Goal: Information Seeking & Learning: Learn about a topic

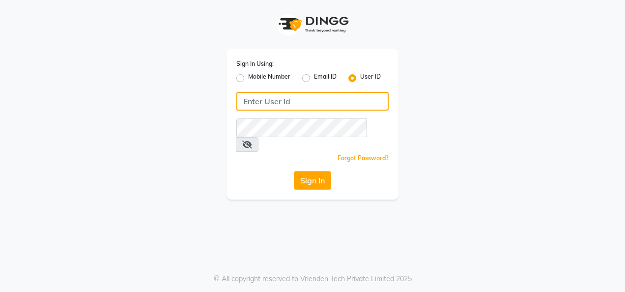
click at [281, 103] on input "Username" at bounding box center [312, 101] width 152 height 19
type input "noheasalon"
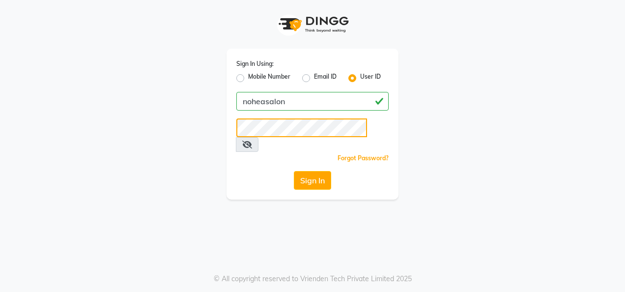
click at [294, 171] on button "Sign In" at bounding box center [312, 180] width 37 height 19
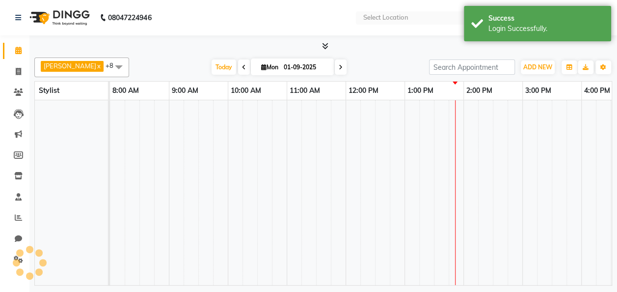
select select "en"
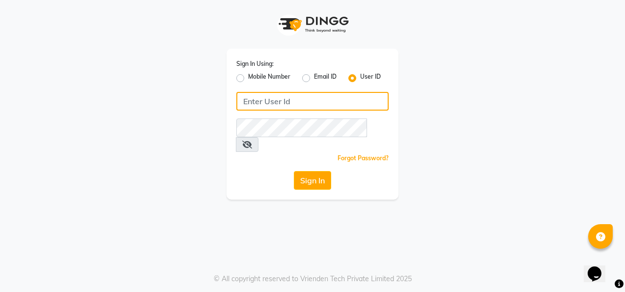
click at [296, 100] on input "Username" at bounding box center [312, 101] width 152 height 19
type input "noheasalon"
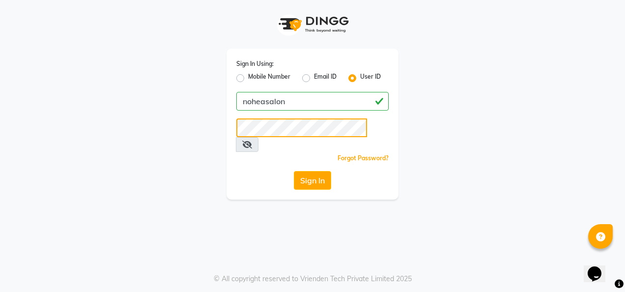
click at [294, 171] on button "Sign In" at bounding box center [312, 180] width 37 height 19
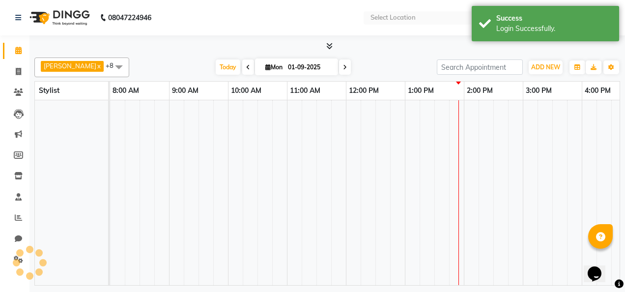
select select "en"
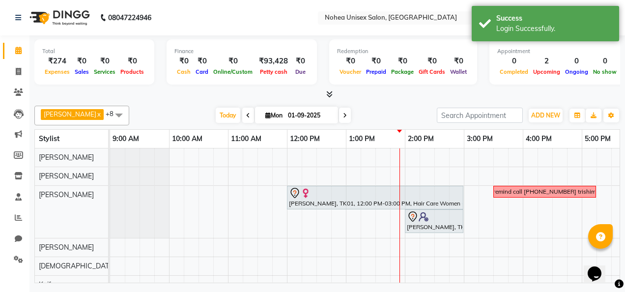
click at [245, 22] on nav "08047224946 Select Location × Nohea Unisex Salon, Kharadi WhatsApp Status ✕ Sta…" at bounding box center [312, 17] width 625 height 35
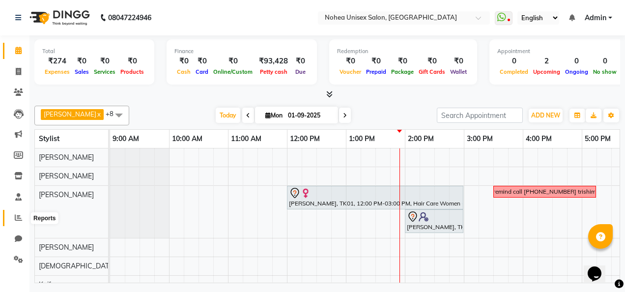
click at [16, 215] on icon at bounding box center [18, 217] width 7 height 7
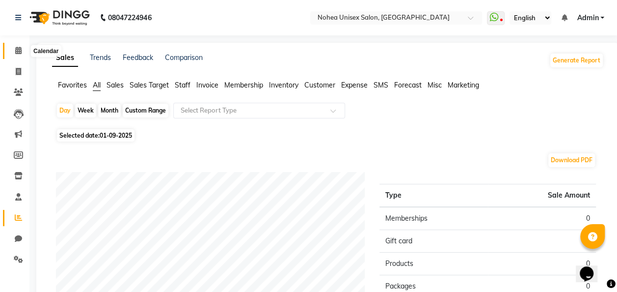
click at [16, 53] on icon at bounding box center [18, 50] width 6 height 7
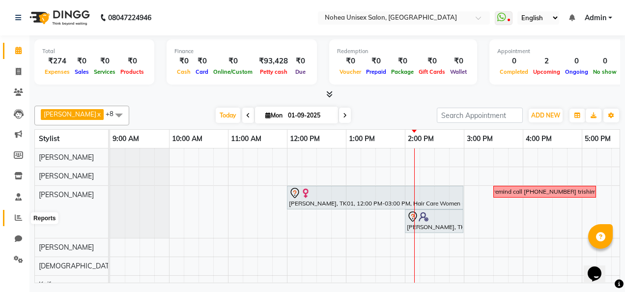
click at [15, 214] on span at bounding box center [18, 217] width 17 height 11
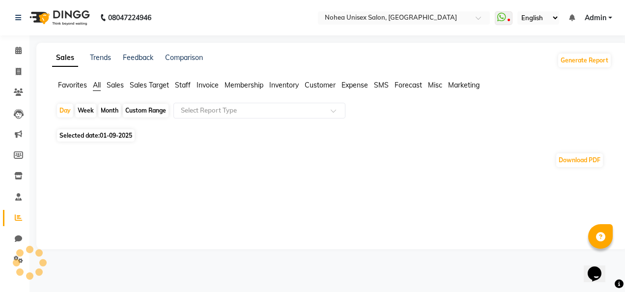
click at [144, 112] on div "Custom Range" at bounding box center [146, 111] width 46 height 14
select select "9"
select select "2025"
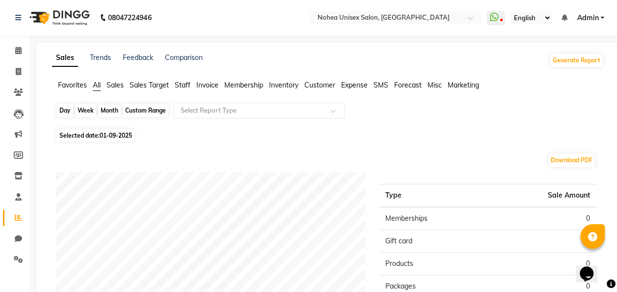
click at [152, 110] on div "Custom Range" at bounding box center [146, 111] width 46 height 14
select select "9"
select select "2025"
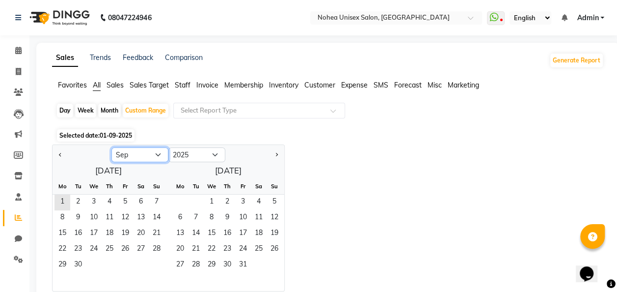
click at [157, 155] on select "Jan Feb Mar Apr May Jun [DATE] Aug Sep Oct Nov Dec" at bounding box center [139, 154] width 57 height 15
select select "8"
click at [111, 147] on select "Jan Feb Mar Apr May Jun [DATE] Aug Sep Oct Nov Dec" at bounding box center [139, 154] width 57 height 15
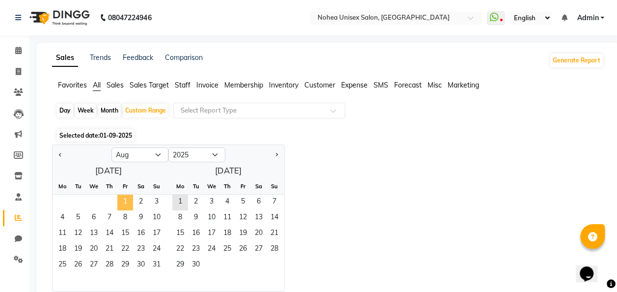
click at [125, 200] on span "1" at bounding box center [125, 202] width 16 height 16
click at [156, 263] on span "31" at bounding box center [157, 265] width 16 height 16
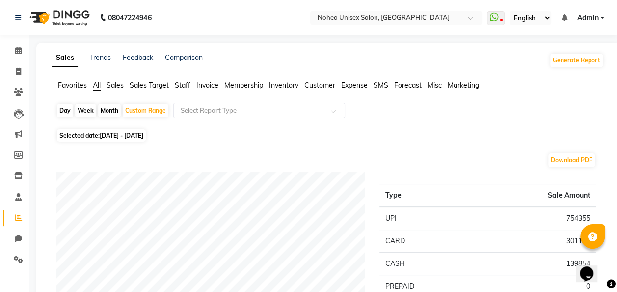
click at [118, 82] on span "Sales" at bounding box center [115, 85] width 17 height 9
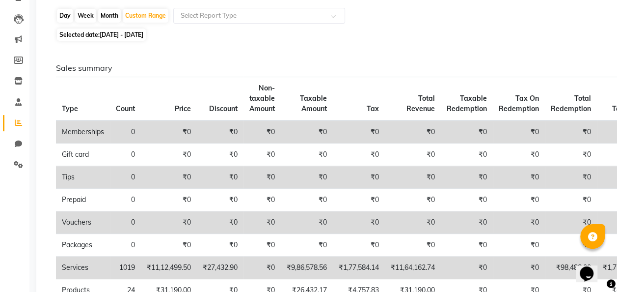
scroll to position [49, 0]
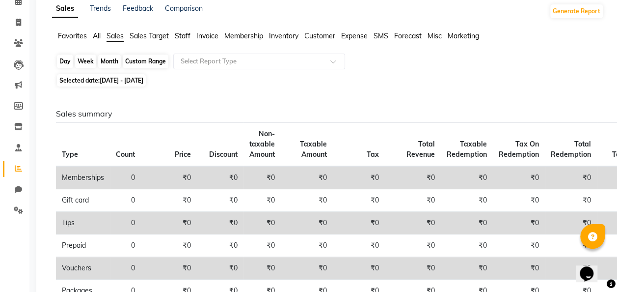
click at [163, 64] on div "Custom Range" at bounding box center [146, 61] width 46 height 14
select select "8"
select select "2025"
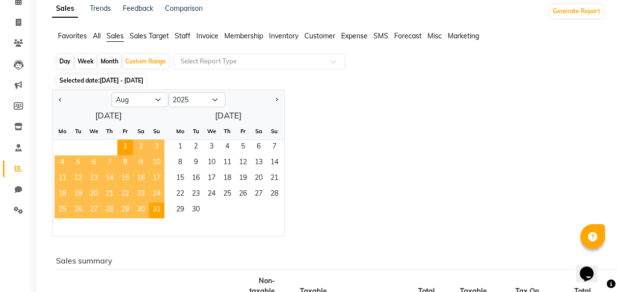
click at [363, 171] on div "Jan Feb Mar Apr May Jun [DATE] Aug Sep Oct Nov [DATE] 2016 2017 2018 2019 2020 …" at bounding box center [328, 162] width 552 height 147
click at [128, 145] on span "1" at bounding box center [125, 147] width 16 height 16
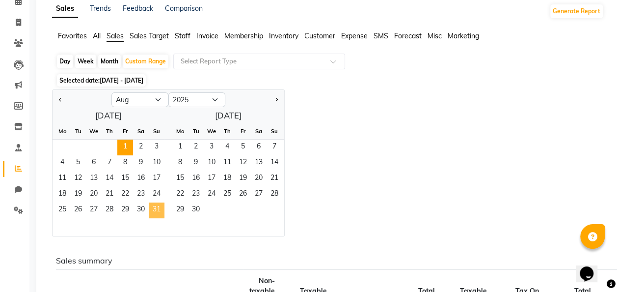
click at [156, 203] on span "31" at bounding box center [157, 210] width 16 height 16
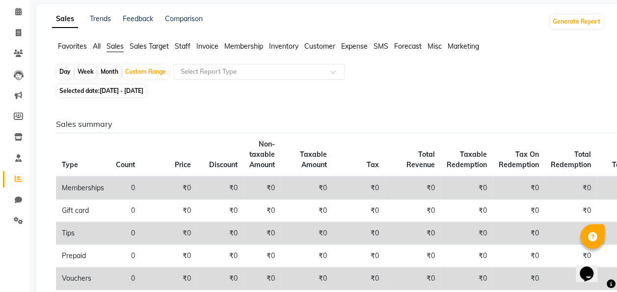
scroll to position [0, 0]
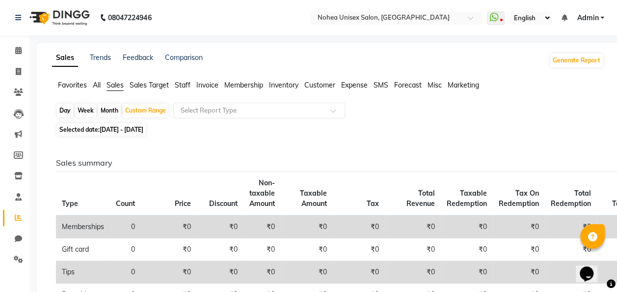
click at [101, 83] on span "All" at bounding box center [97, 85] width 8 height 9
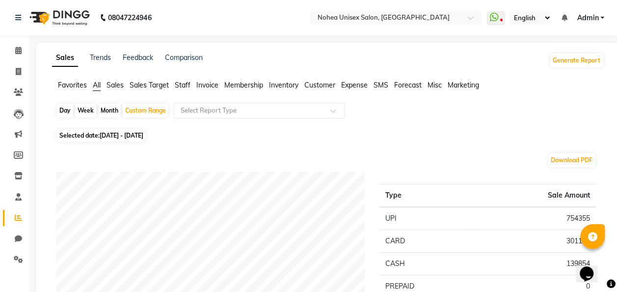
click at [182, 84] on span "Staff" at bounding box center [183, 85] width 16 height 9
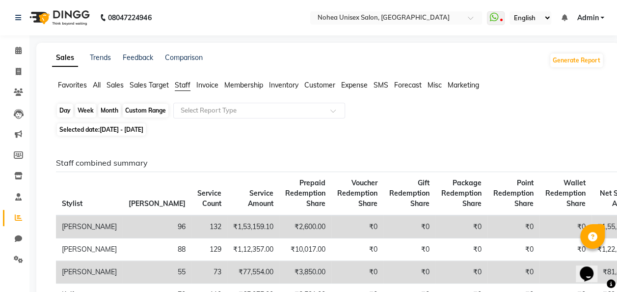
click at [144, 111] on div "Custom Range" at bounding box center [146, 111] width 46 height 14
select select "8"
select select "2025"
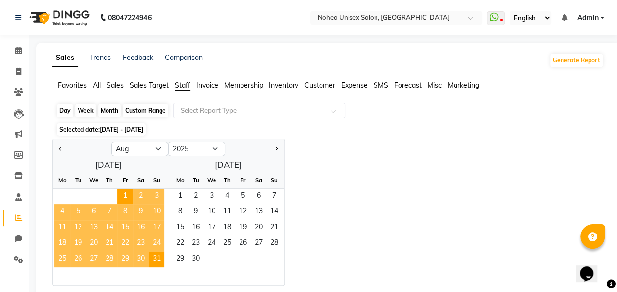
click at [145, 110] on div "Custom Range" at bounding box center [146, 111] width 46 height 14
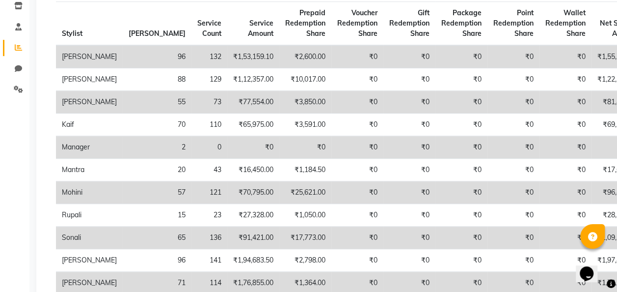
scroll to position [147, 0]
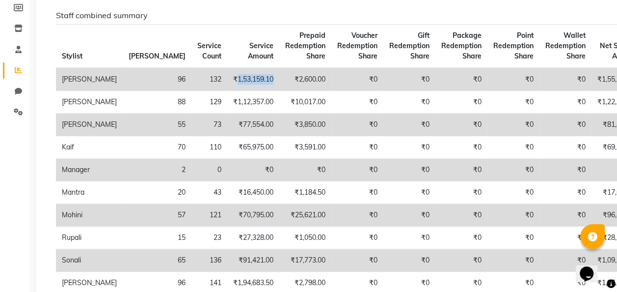
drag, startPoint x: 210, startPoint y: 81, endPoint x: 175, endPoint y: 78, distance: 35.4
click at [227, 78] on td "₹1,53,159.10" at bounding box center [253, 79] width 52 height 23
copy td "1,53,159.10"
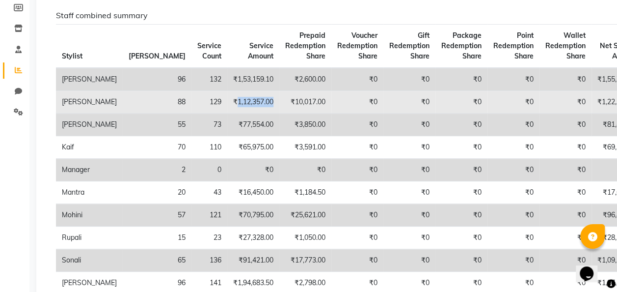
drag, startPoint x: 209, startPoint y: 111, endPoint x: 175, endPoint y: 111, distance: 34.4
click at [227, 111] on td "₹1,12,357.00" at bounding box center [253, 102] width 52 height 23
copy td "1,12,357.00"
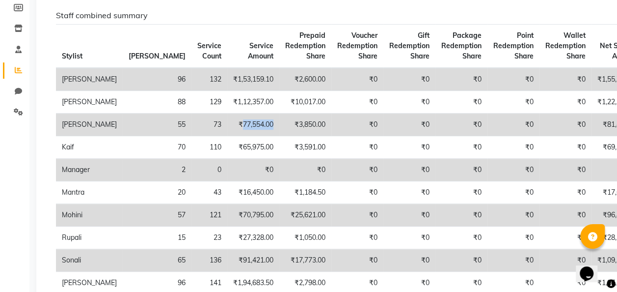
drag, startPoint x: 211, startPoint y: 134, endPoint x: 180, endPoint y: 133, distance: 30.5
click at [227, 133] on td "₹77,554.00" at bounding box center [253, 124] width 52 height 23
copy td "77,554.00"
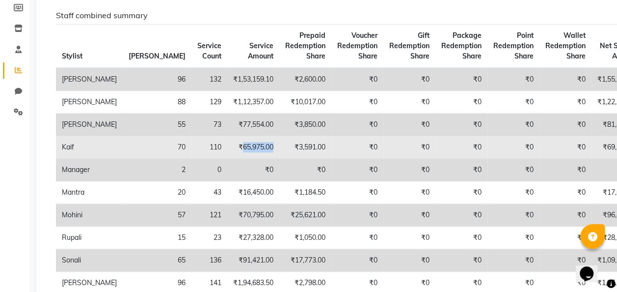
drag, startPoint x: 209, startPoint y: 156, endPoint x: 181, endPoint y: 155, distance: 28.5
click at [227, 155] on td "₹65,975.00" at bounding box center [253, 147] width 52 height 23
copy td "65,975.00"
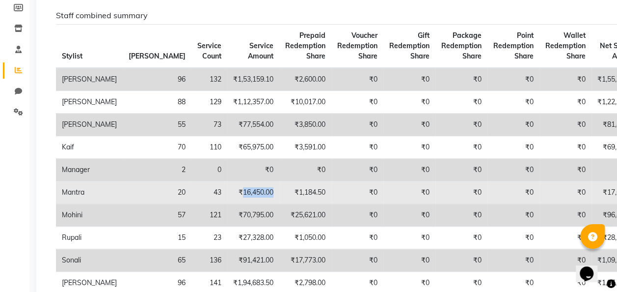
drag, startPoint x: 209, startPoint y: 201, endPoint x: 180, endPoint y: 201, distance: 29.0
click at [227, 201] on td "₹16,450.00" at bounding box center [253, 192] width 52 height 23
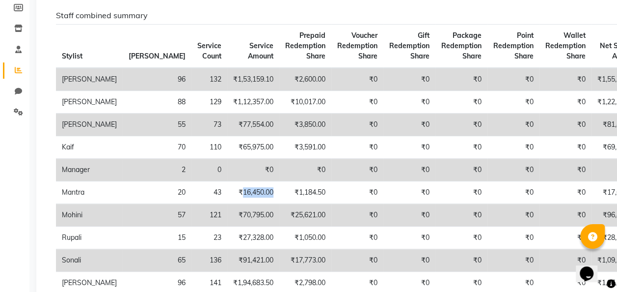
copy td "16,450.00"
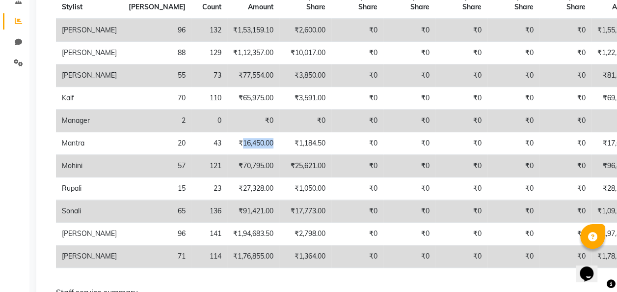
scroll to position [245, 0]
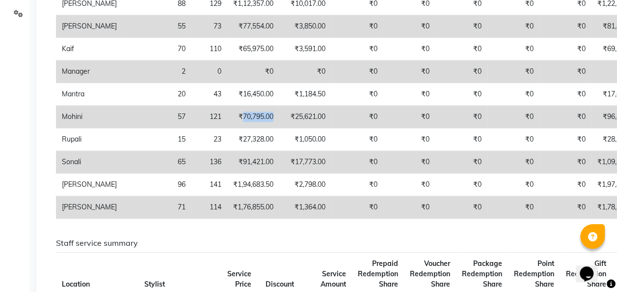
drag, startPoint x: 210, startPoint y: 126, endPoint x: 180, endPoint y: 125, distance: 30.0
click at [227, 125] on td "₹70,795.00" at bounding box center [253, 117] width 52 height 23
copy td "70,795.00"
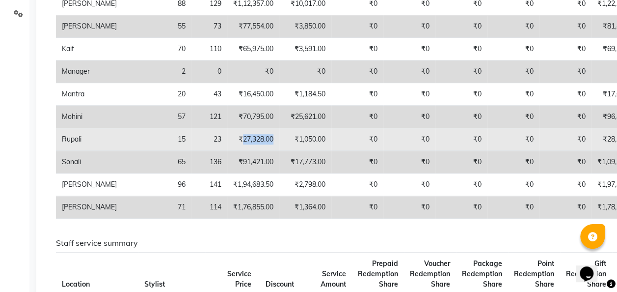
drag, startPoint x: 210, startPoint y: 149, endPoint x: 180, endPoint y: 149, distance: 29.9
click at [227, 149] on td "₹27,328.00" at bounding box center [253, 139] width 52 height 23
copy td "27,328.00"
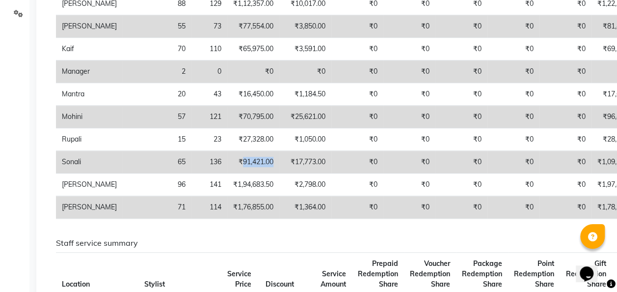
drag, startPoint x: 211, startPoint y: 172, endPoint x: 180, endPoint y: 170, distance: 31.0
click at [227, 170] on td "₹91,421.00" at bounding box center [253, 162] width 52 height 23
copy td "91,421.00"
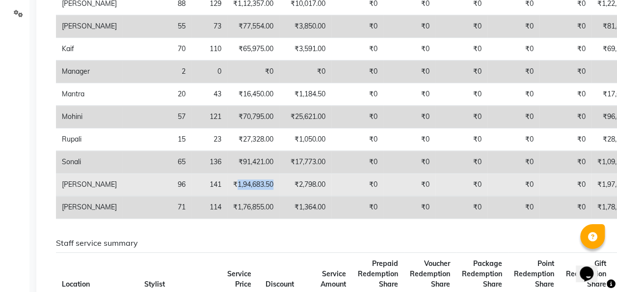
drag, startPoint x: 211, startPoint y: 195, endPoint x: 175, endPoint y: 192, distance: 36.0
click at [227, 192] on td "₹1,94,683.50" at bounding box center [253, 184] width 52 height 23
copy td "1,94,683.50"
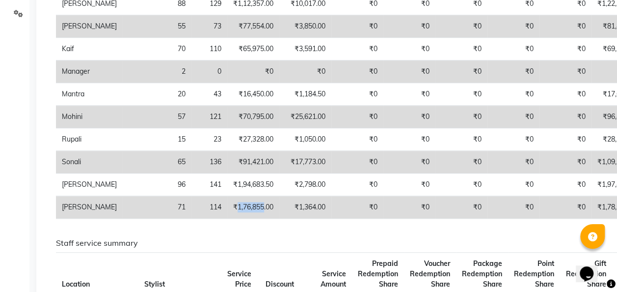
drag, startPoint x: 199, startPoint y: 215, endPoint x: 174, endPoint y: 213, distance: 25.6
click at [227, 213] on td "₹1,76,855.00" at bounding box center [253, 207] width 52 height 23
copy td "1,76,855"
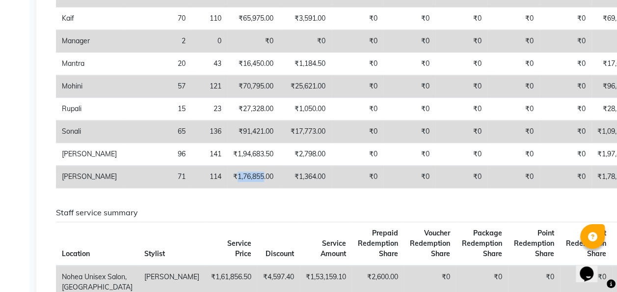
scroll to position [279, 0]
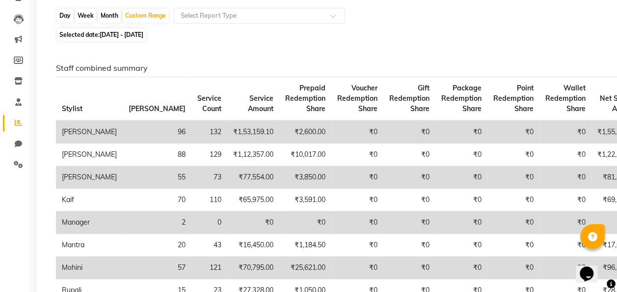
scroll to position [0, 0]
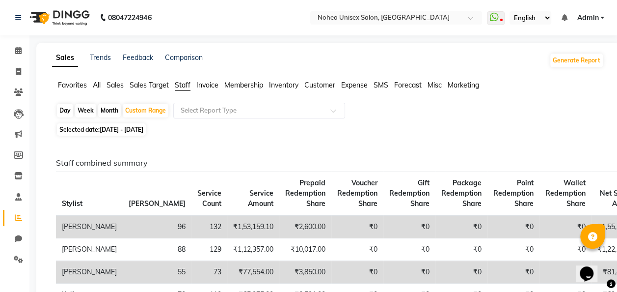
click at [410, 83] on span "Forecast" at bounding box center [407, 85] width 27 height 9
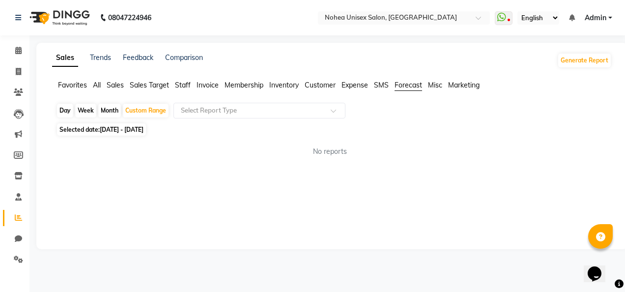
click at [437, 85] on span "Misc" at bounding box center [435, 85] width 14 height 9
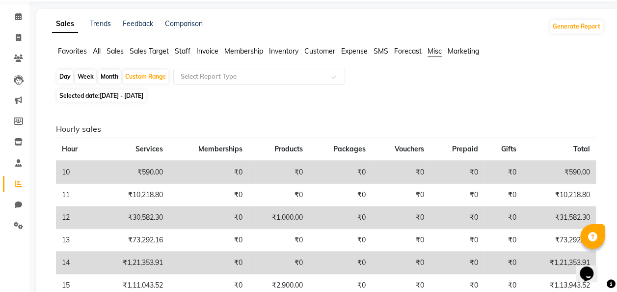
scroll to position [49, 0]
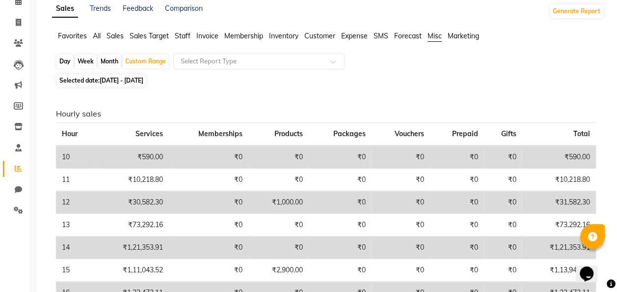
click at [467, 37] on span "Marketing" at bounding box center [463, 35] width 31 height 9
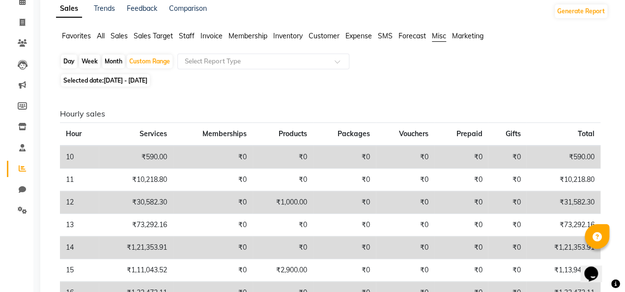
scroll to position [0, 0]
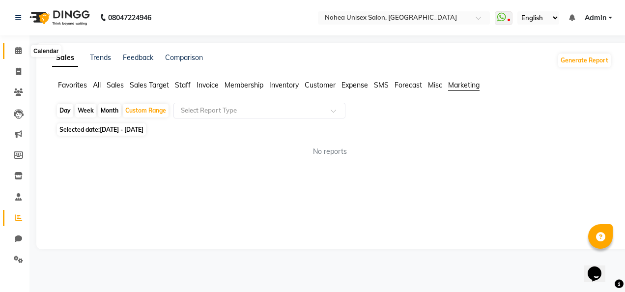
click at [21, 50] on icon at bounding box center [18, 50] width 6 height 7
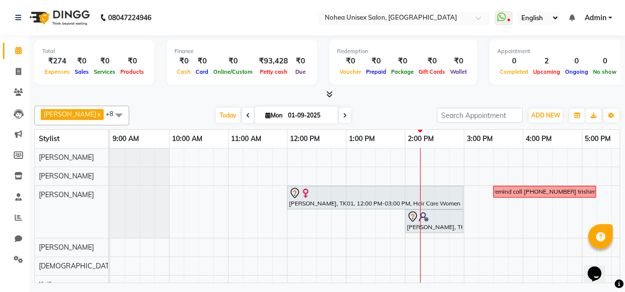
scroll to position [50, 0]
